Goal: Task Accomplishment & Management: Use online tool/utility

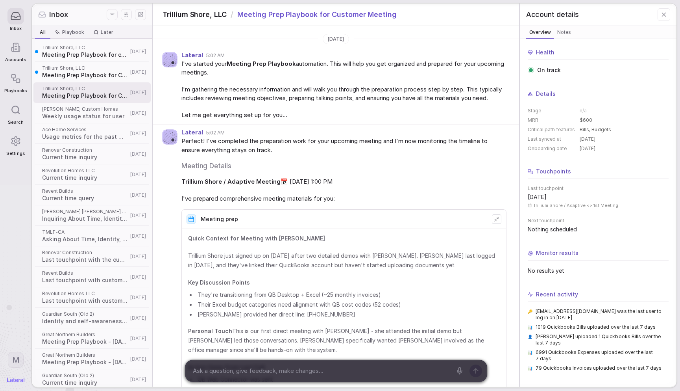
scroll to position [507, 0]
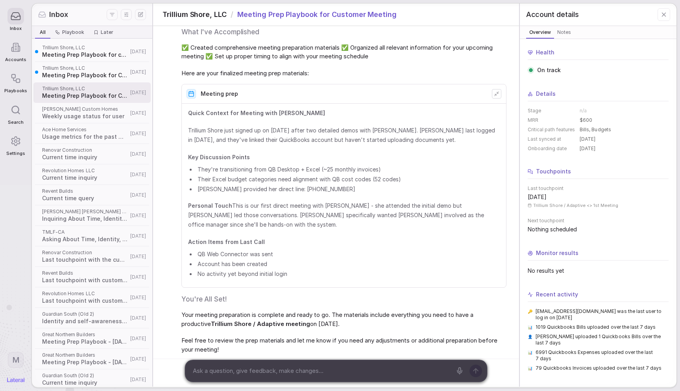
click at [17, 144] on icon at bounding box center [15, 140] width 11 height 11
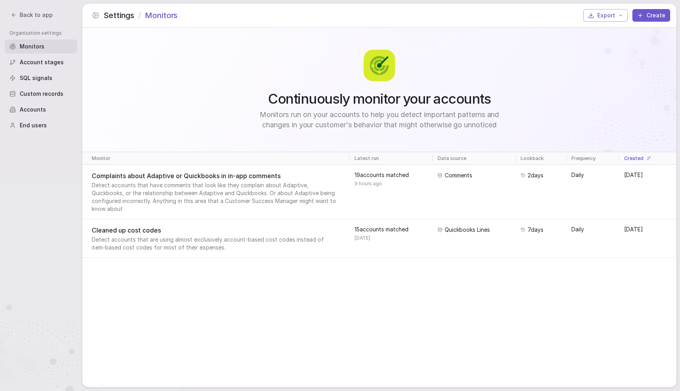
click at [167, 111] on div "Continuously monitor your accounts Monitors run on your accounts to help you de…" at bounding box center [379, 90] width 594 height 124
click at [154, 110] on div "Continuously monitor your accounts Monitors run on your accounts to help you de…" at bounding box center [379, 90] width 594 height 124
click at [664, 16] on button "Create" at bounding box center [652, 15] width 38 height 13
click at [211, 67] on div "Continuously monitor your accounts Monitors run on your accounts to help you de…" at bounding box center [379, 90] width 594 height 124
click at [122, 61] on div "Continuously monitor your accounts Monitors run on your accounts to help you de…" at bounding box center [379, 90] width 594 height 124
